Goal: Information Seeking & Learning: Understand process/instructions

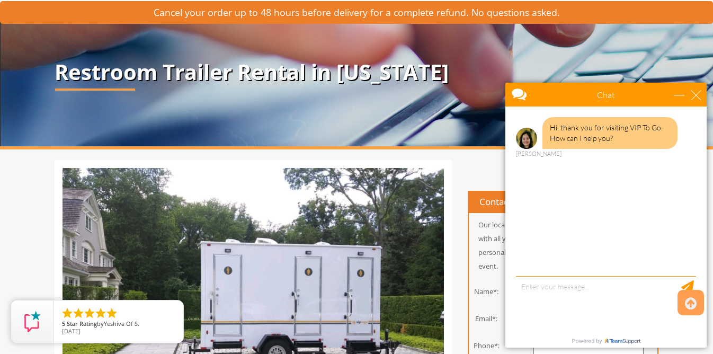
scroll to position [67, 0]
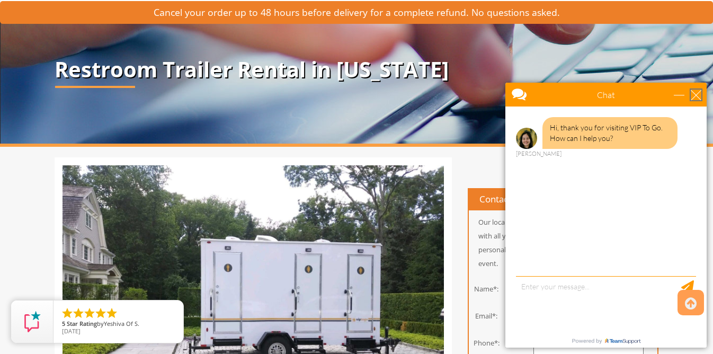
click at [698, 96] on div "close" at bounding box center [696, 95] width 11 height 11
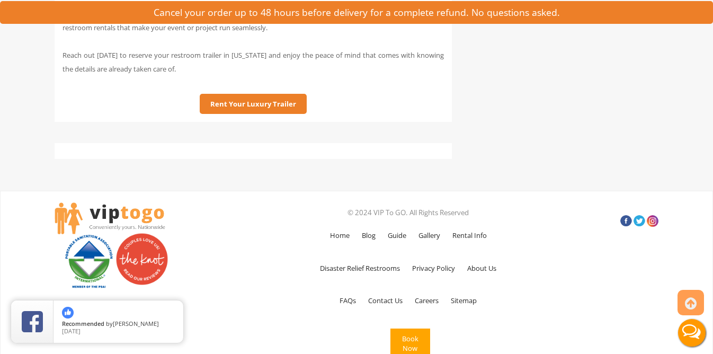
scroll to position [3375, 0]
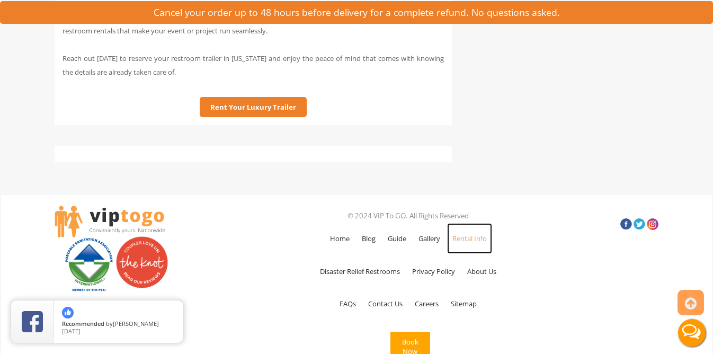
click at [470, 236] on link "Rental Info" at bounding box center [469, 238] width 45 height 31
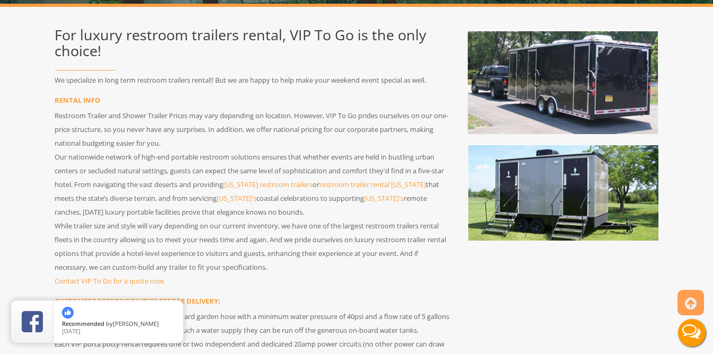
scroll to position [195, 0]
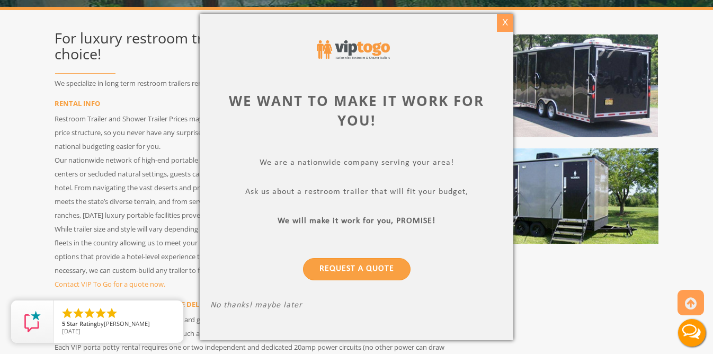
click at [510, 21] on div "X" at bounding box center [505, 23] width 16 height 18
